Goal: Check status: Check status

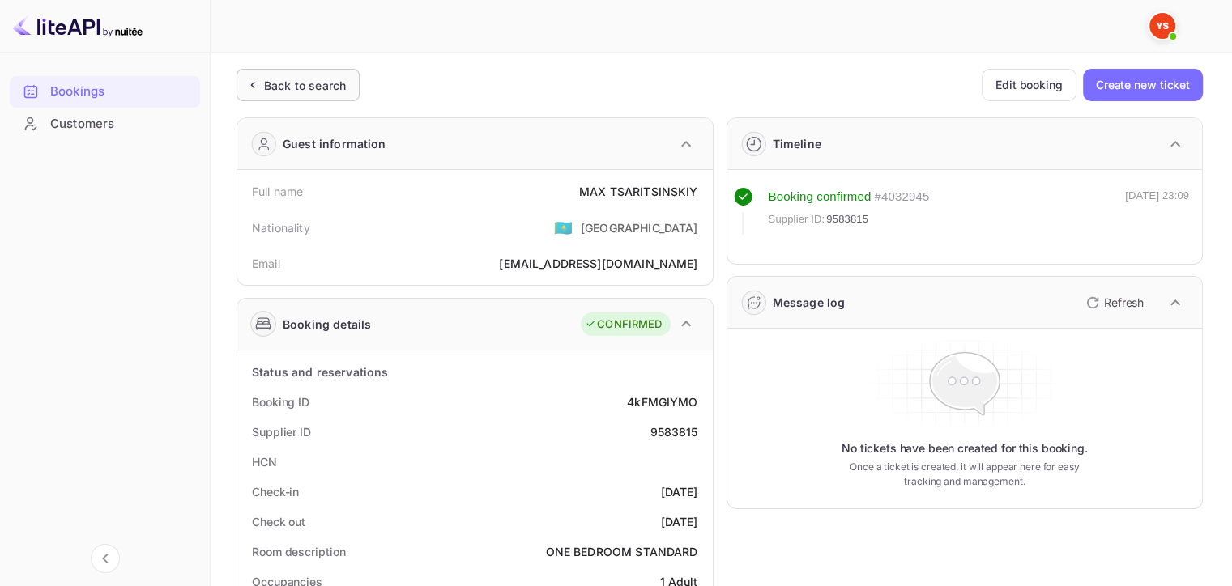
click at [299, 90] on div "Back to search" at bounding box center [305, 85] width 82 height 17
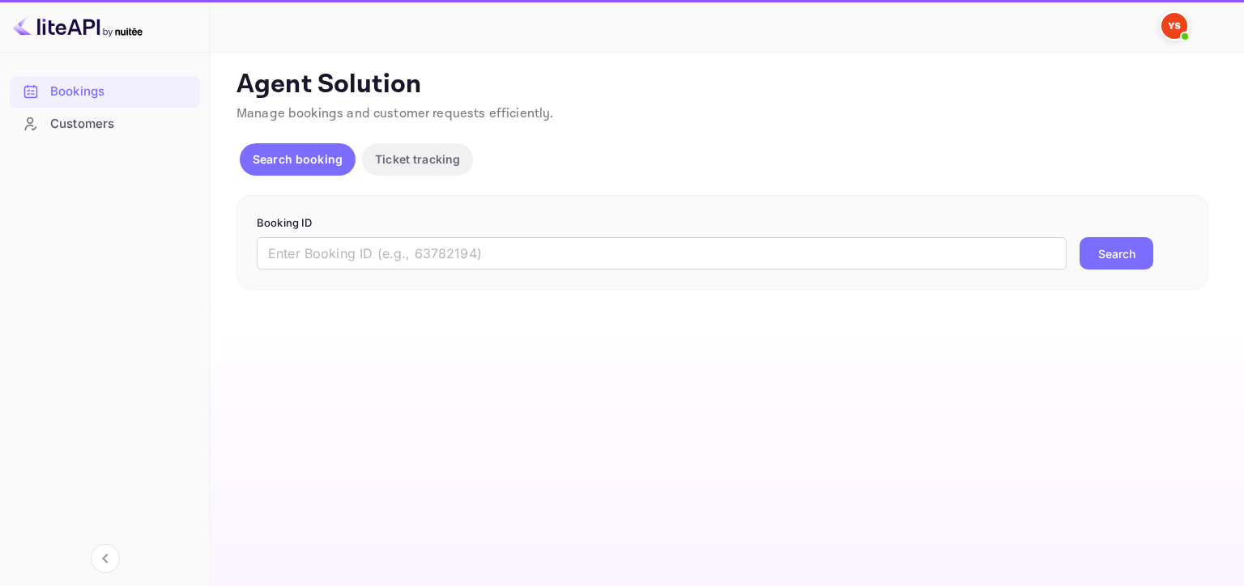
click at [706, 236] on form "Booking ID ​ Search" at bounding box center [722, 242] width 931 height 55
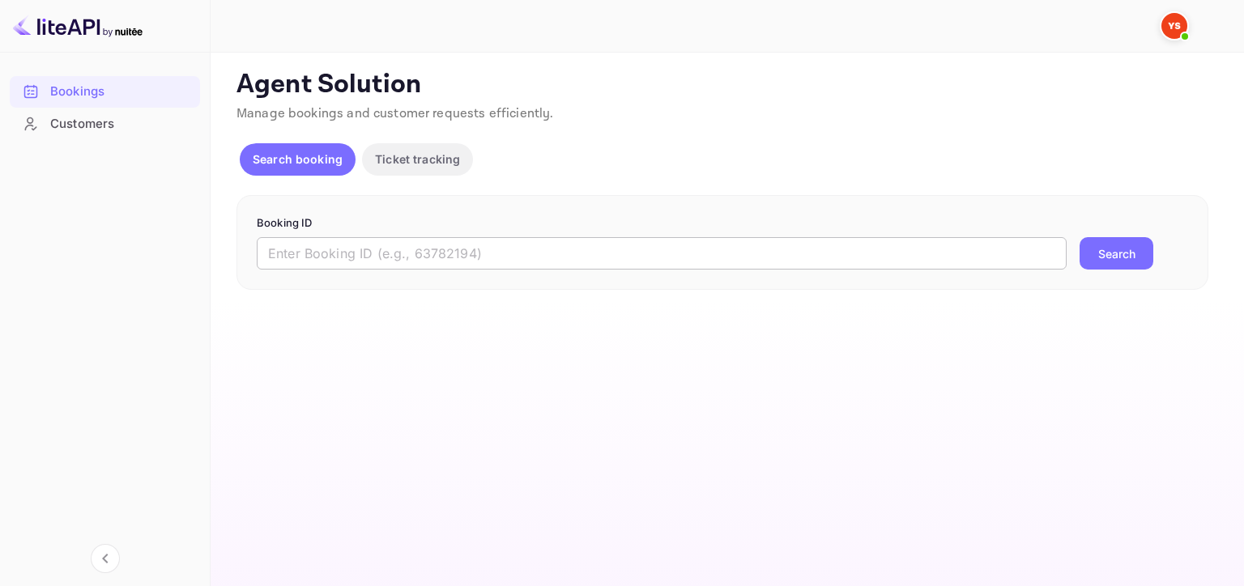
click at [703, 250] on input "text" at bounding box center [662, 253] width 810 height 32
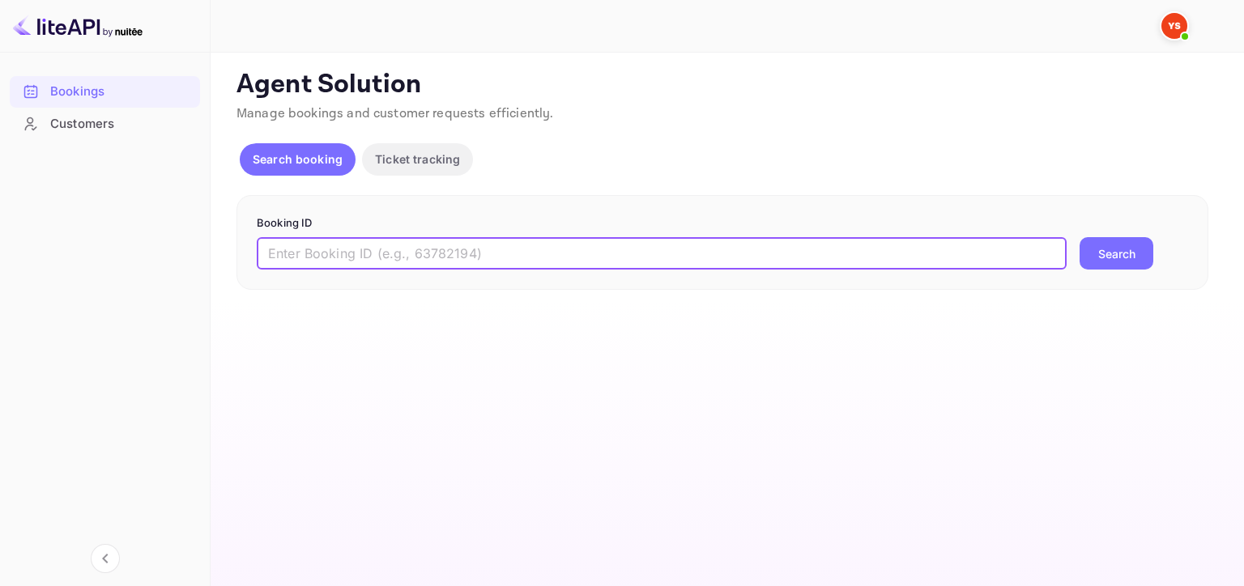
paste input "9592237"
type input "9592237"
click at [1080, 237] on button "Search" at bounding box center [1117, 253] width 74 height 32
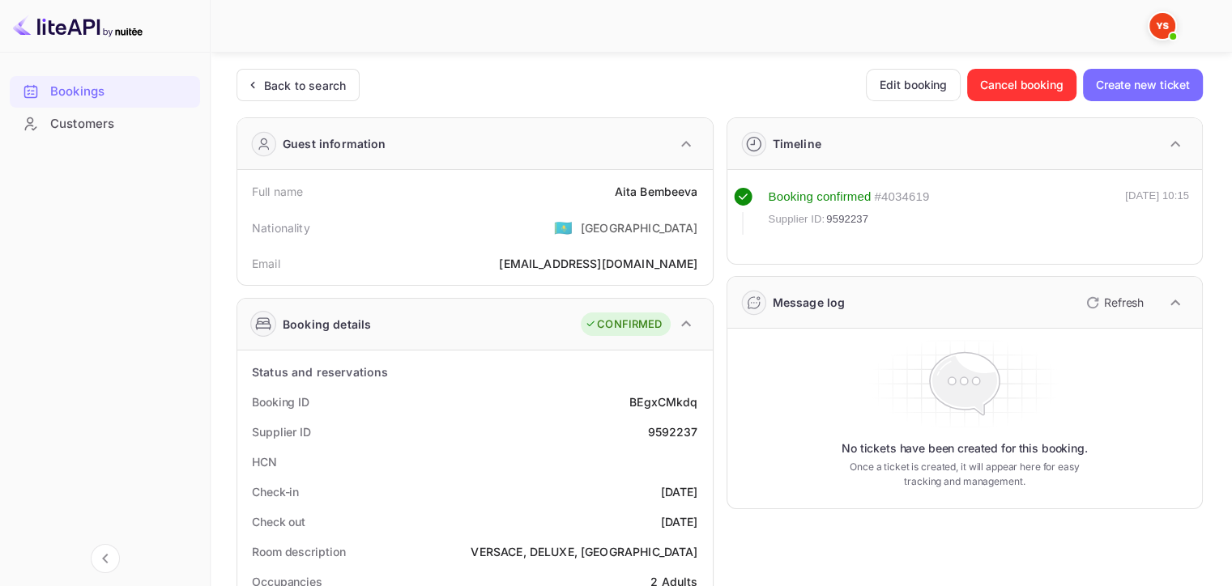
scroll to position [243, 0]
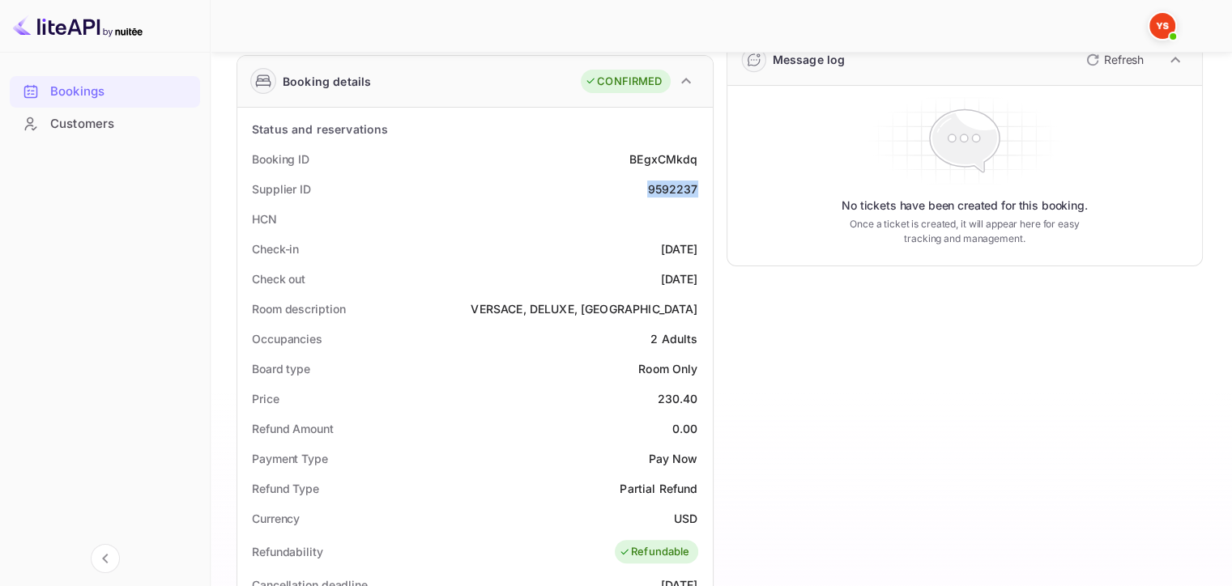
drag, startPoint x: 641, startPoint y: 189, endPoint x: 703, endPoint y: 185, distance: 61.7
click at [704, 185] on div "Supplier ID 9592237" at bounding box center [475, 189] width 462 height 30
copy div "9592237"
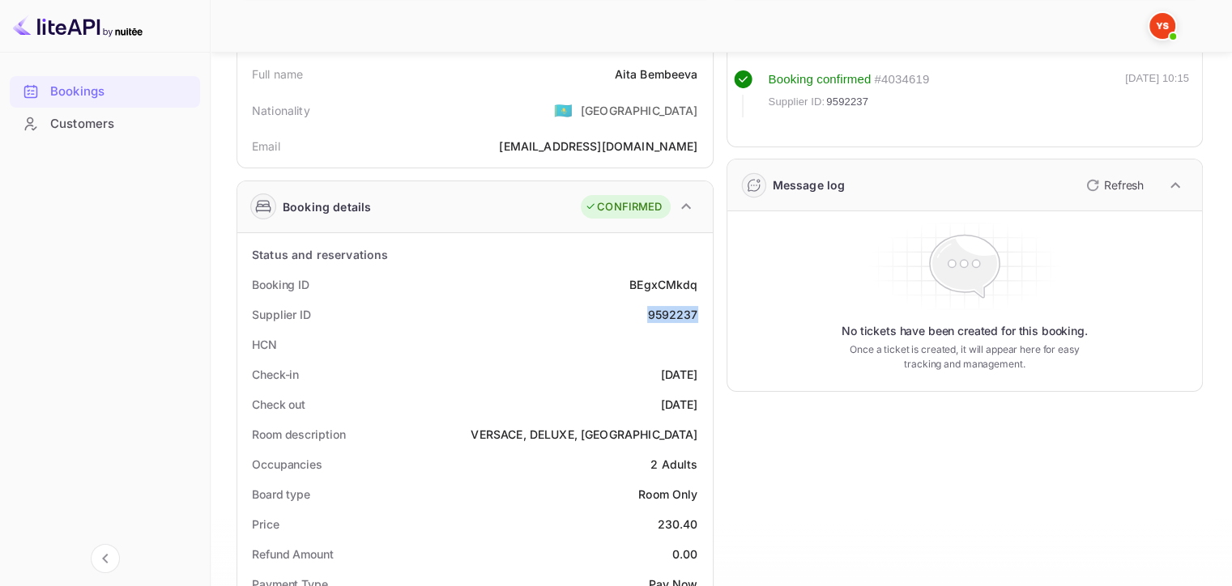
scroll to position [0, 0]
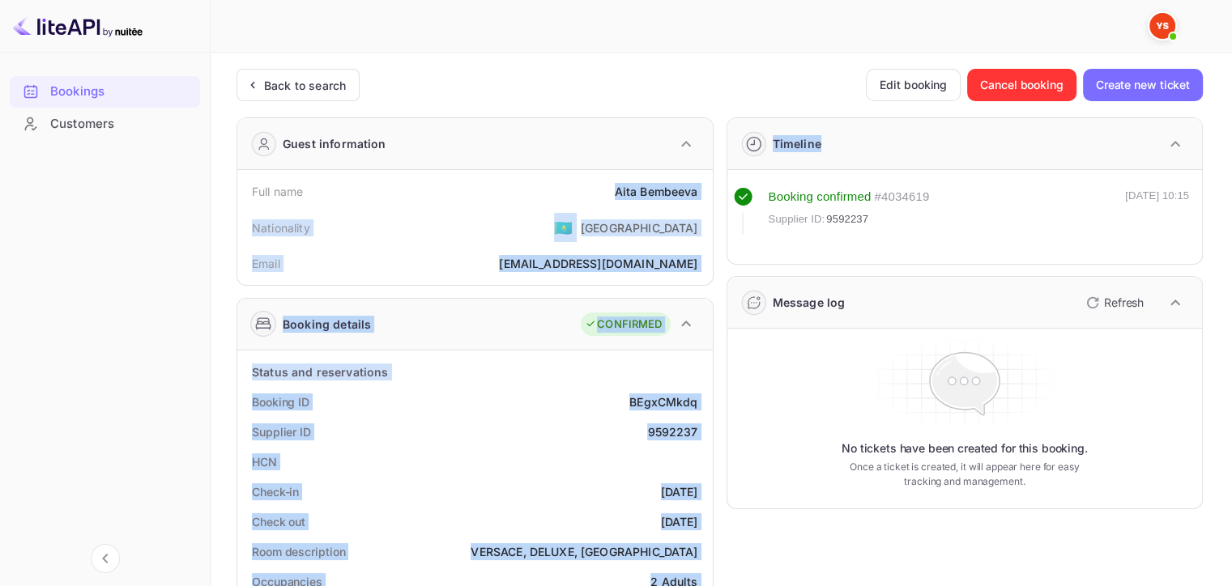
drag, startPoint x: 607, startPoint y: 188, endPoint x: 713, endPoint y: 181, distance: 106.3
click at [674, 184] on div "[PERSON_NAME]" at bounding box center [656, 191] width 83 height 17
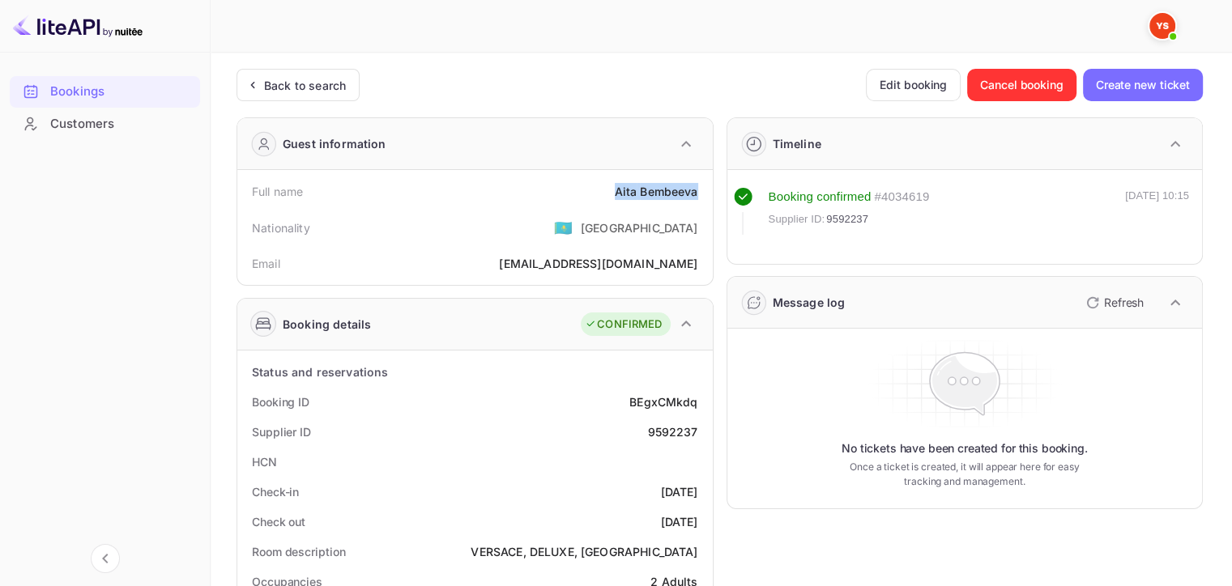
drag, startPoint x: 706, startPoint y: 187, endPoint x: 605, endPoint y: 178, distance: 101.6
click at [605, 178] on div "Full name [PERSON_NAME] Nationality 🇰🇿 [DEMOGRAPHIC_DATA] Email [EMAIL_ADDRESS]…" at bounding box center [474, 227] width 475 height 115
copy div "[PERSON_NAME]"
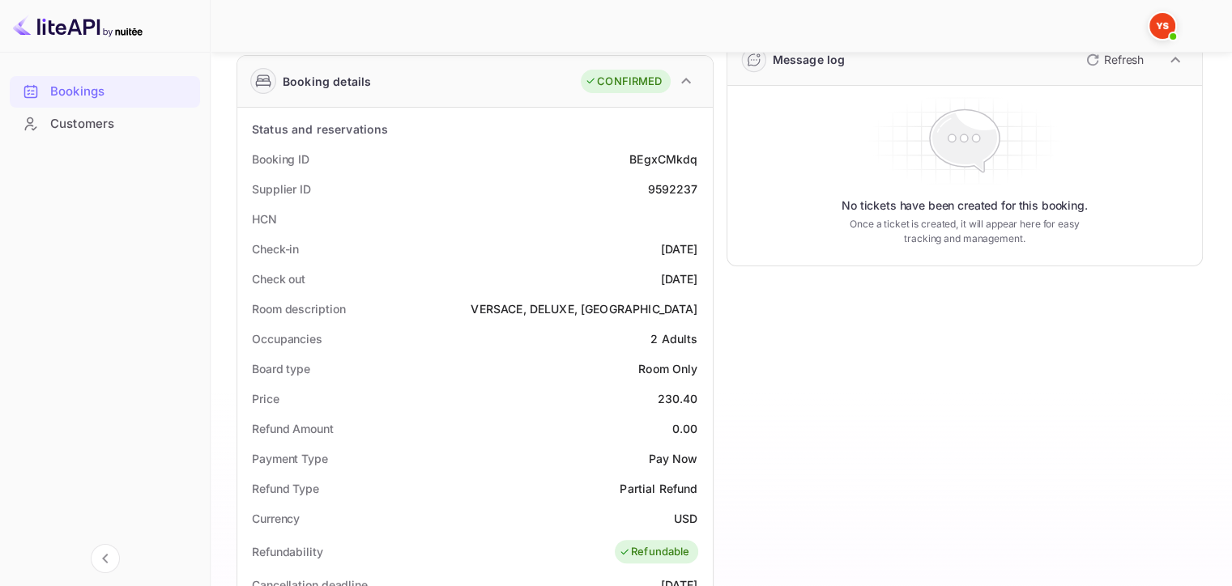
scroll to position [405, 0]
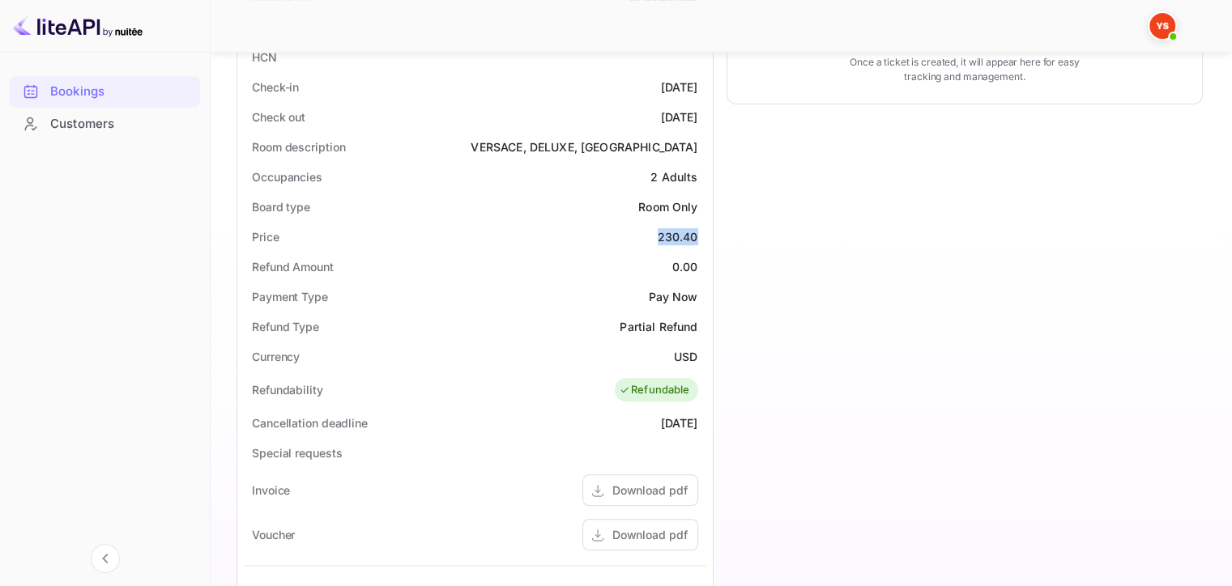
drag, startPoint x: 658, startPoint y: 230, endPoint x: 699, endPoint y: 232, distance: 41.3
click at [699, 232] on div "Price 230.40" at bounding box center [475, 237] width 462 height 30
copy div "230.40"
